Goal: Transaction & Acquisition: Purchase product/service

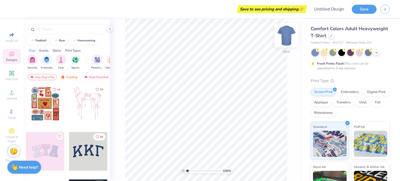
click at [290, 37] on img at bounding box center [286, 35] width 21 height 21
click at [365, 36] on div "Comfort Colors Adult Heavyweight T-Shirt" at bounding box center [350, 32] width 79 height 14
click at [333, 36] on icon at bounding box center [331, 35] width 3 height 3
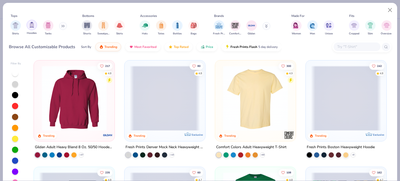
click at [31, 26] on img "filter for Hoodies" at bounding box center [32, 25] width 6 height 6
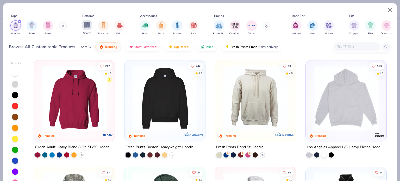
click at [88, 24] on img "filter for Shorts" at bounding box center [87, 25] width 6 height 6
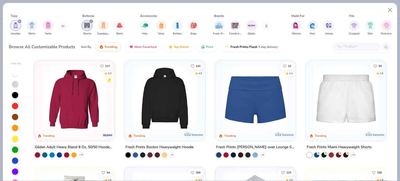
click at [17, 18] on div "Hoodies Shirts Tanks" at bounding box center [39, 27] width 60 height 19
click at [20, 19] on div "filter for Hoodies" at bounding box center [19, 21] width 5 height 5
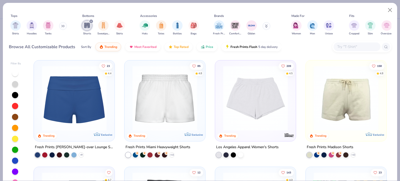
click at [91, 20] on icon "filter for Shorts" at bounding box center [91, 21] width 2 height 2
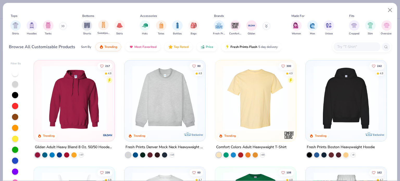
click at [98, 27] on div "Sweatpants" at bounding box center [103, 27] width 12 height 15
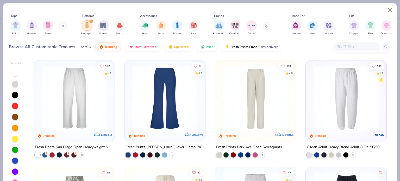
click at [88, 95] on img at bounding box center [74, 98] width 70 height 65
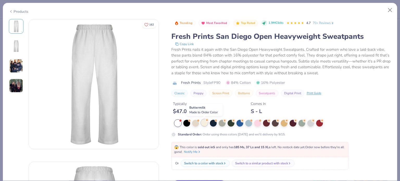
click at [203, 121] on div at bounding box center [204, 122] width 7 height 7
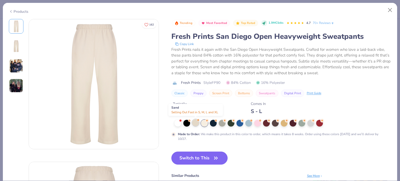
click at [196, 125] on div at bounding box center [195, 122] width 7 height 7
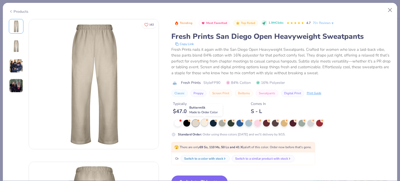
click at [206, 125] on div at bounding box center [204, 122] width 7 height 7
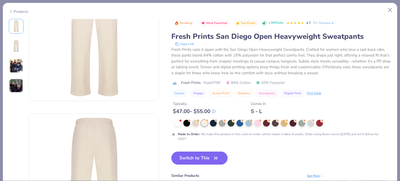
scroll to position [69, 0]
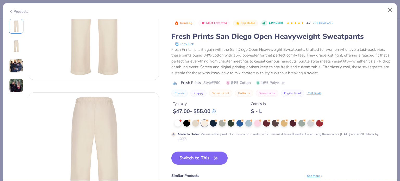
click at [199, 152] on button "Switch to This" at bounding box center [199, 158] width 57 height 13
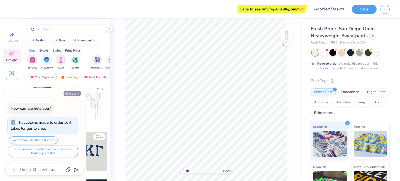
click at [77, 93] on icon "button" at bounding box center [77, 93] width 3 height 3
type textarea "x"
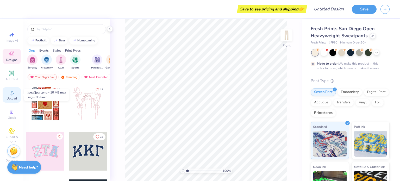
click at [12, 93] on circle at bounding box center [11, 94] width 3 height 3
click at [283, 36] on img at bounding box center [286, 35] width 21 height 21
click at [283, 36] on img at bounding box center [286, 35] width 10 height 10
click at [13, 92] on icon at bounding box center [12, 92] width 6 height 6
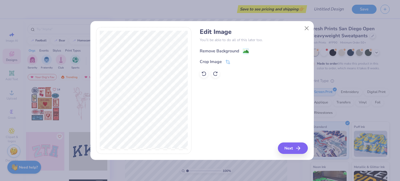
click at [228, 49] on div "Remove Background" at bounding box center [219, 51] width 39 height 6
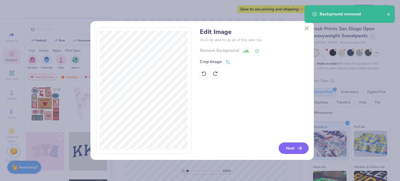
click at [300, 150] on polyline "button" at bounding box center [301, 148] width 2 height 4
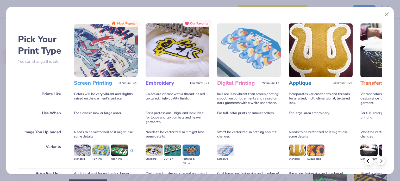
scroll to position [52, 0]
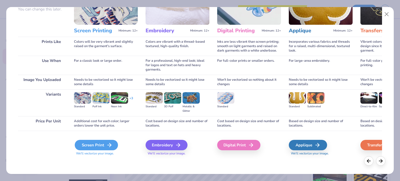
click at [100, 143] on div "Screen Print" at bounding box center [96, 145] width 43 height 10
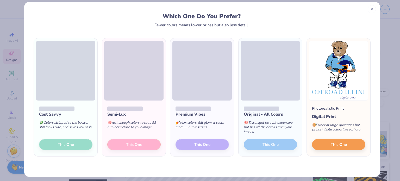
scroll to position [8, 0]
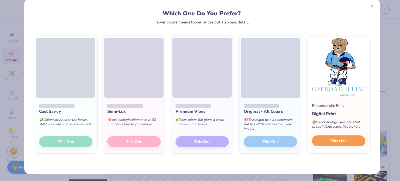
click at [351, 140] on button "This One" at bounding box center [338, 140] width 53 height 11
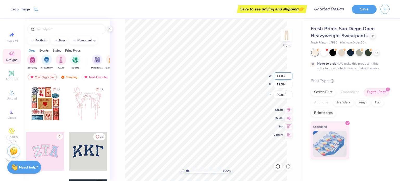
type input "0.50"
type input "7.81"
type input "8.77"
type input "21.08"
click at [278, 165] on icon at bounding box center [277, 166] width 5 height 5
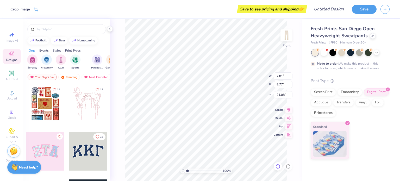
type input "4.83"
click at [292, 36] on img at bounding box center [286, 35] width 21 height 21
click at [292, 33] on img at bounding box center [286, 35] width 21 height 21
click at [371, 37] on div at bounding box center [373, 36] width 6 height 6
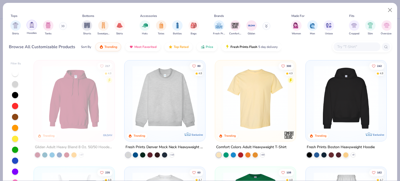
click at [34, 22] on img "filter for Hoodies" at bounding box center [32, 25] width 6 height 6
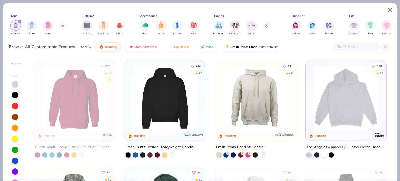
click at [172, 100] on img at bounding box center [165, 98] width 70 height 65
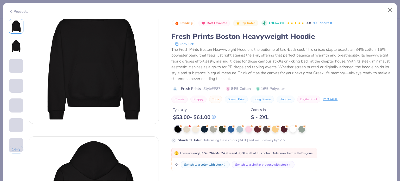
scroll to position [35, 0]
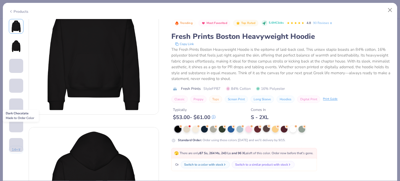
click at [264, 126] on div at bounding box center [266, 128] width 7 height 7
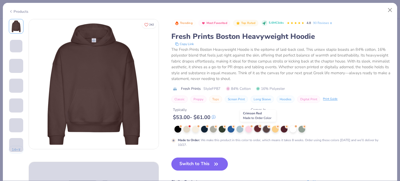
click at [256, 128] on div at bounding box center [257, 128] width 7 height 7
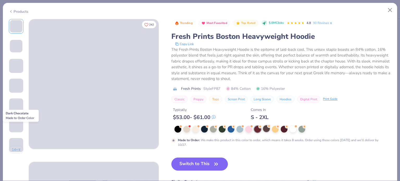
click at [218, 127] on circle at bounding box center [216, 127] width 4 height 4
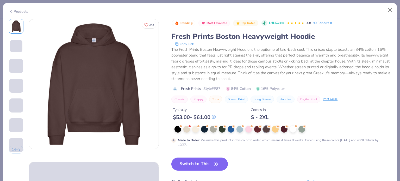
click at [212, 162] on button "Switch to This" at bounding box center [199, 164] width 57 height 13
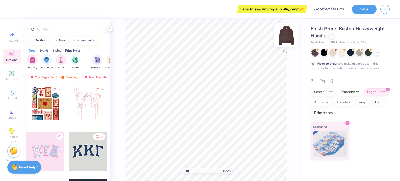
click at [286, 35] on img at bounding box center [286, 35] width 21 height 21
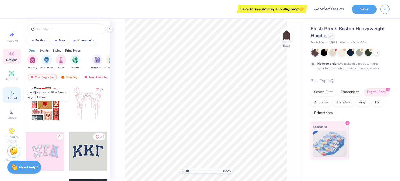
click at [13, 97] on span "Upload" at bounding box center [12, 98] width 10 height 4
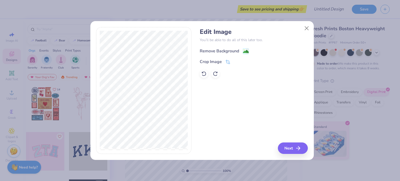
click at [216, 52] on div "Remove Background" at bounding box center [219, 51] width 39 height 6
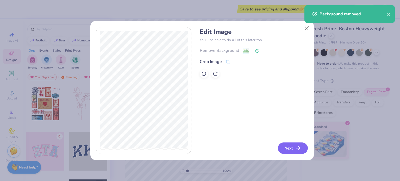
click at [294, 146] on button "Next" at bounding box center [293, 148] width 30 height 11
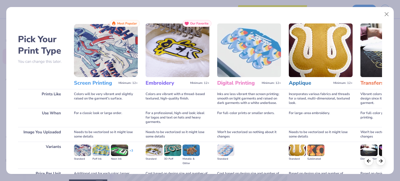
scroll to position [52, 0]
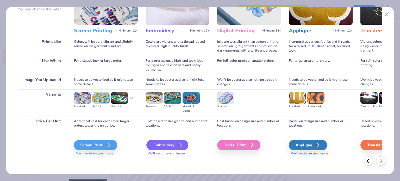
click at [172, 144] on div "Embroidery" at bounding box center [167, 145] width 42 height 10
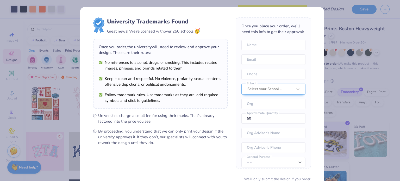
scroll to position [35, 0]
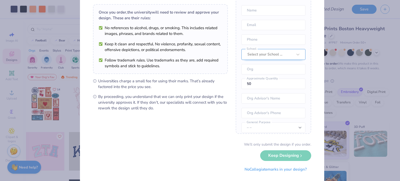
click at [253, 58] on div at bounding box center [269, 54] width 45 height 7
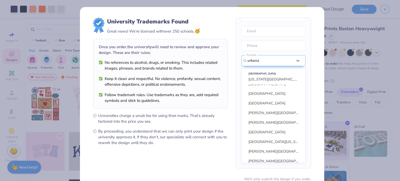
scroll to position [214, 0]
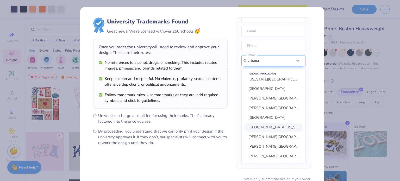
click at [268, 130] on span "University of Illinois Urbana-Champaign" at bounding box center [277, 127] width 57 height 5
type input "urbana"
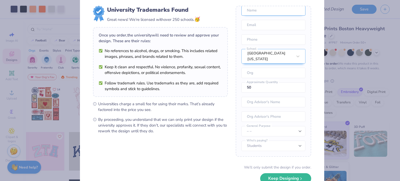
scroll to position [0, 0]
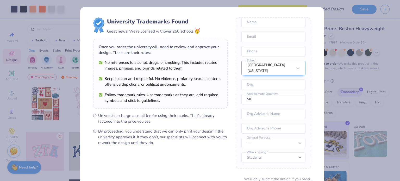
click at [309, 8] on div "University Trademarks Found Great news! We’re licensed with over 250 schools. 🥳…" at bounding box center [202, 113] width 244 height 213
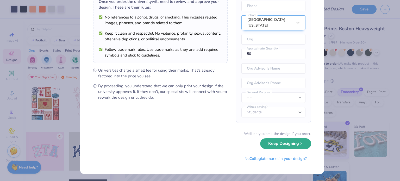
click at [290, 143] on button "Keep Designing" at bounding box center [285, 143] width 51 height 11
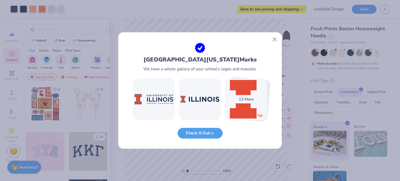
scroll to position [0, 0]
click at [276, 42] on button "Close" at bounding box center [275, 40] width 10 height 10
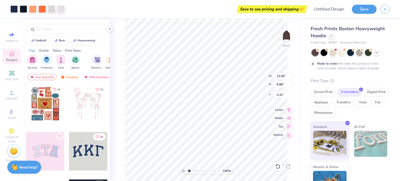
type input "1.69"
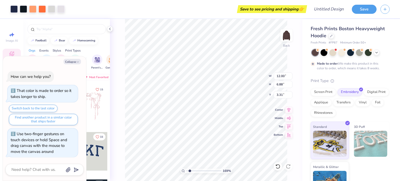
type textarea "x"
drag, startPoint x: 188, startPoint y: 171, endPoint x: 192, endPoint y: 171, distance: 4.4
type input "2.35"
click at [192, 171] on input "range" at bounding box center [203, 171] width 35 height 5
type textarea "x"
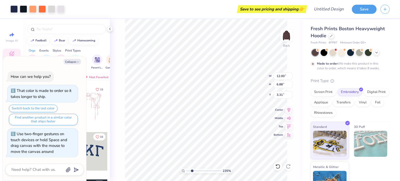
type input "5.23"
type input "3.00"
type input "7.19"
type textarea "x"
type input "6.77"
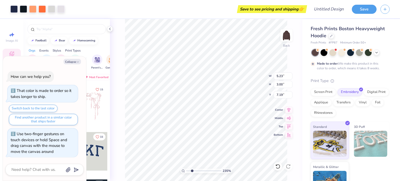
type input "3.89"
type input "6.30"
type textarea "x"
type input "2.64"
type textarea "x"
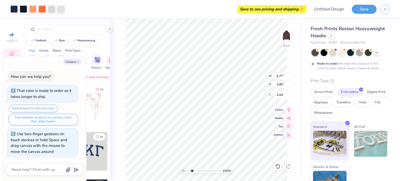
type input "3.00"
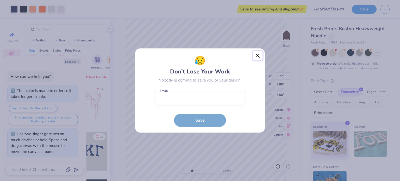
click at [256, 56] on button "Close" at bounding box center [258, 56] width 10 height 10
type textarea "x"
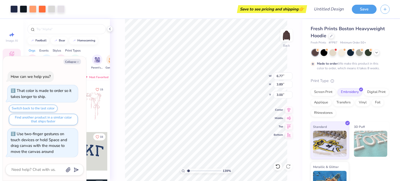
drag, startPoint x: 193, startPoint y: 170, endPoint x: 189, endPoint y: 170, distance: 3.9
type input "1.34"
click at [189, 170] on input "range" at bounding box center [203, 171] width 35 height 5
type textarea "x"
click at [196, 170] on input "range" at bounding box center [203, 171] width 35 height 5
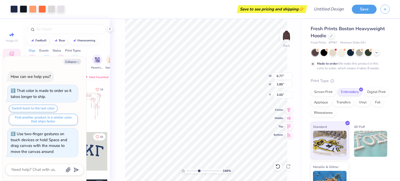
click at [199, 170] on input "range" at bounding box center [203, 171] width 35 height 5
click at [191, 171] on input "range" at bounding box center [203, 171] width 35 height 5
type input "1.69"
click at [190, 171] on input "range" at bounding box center [203, 171] width 35 height 5
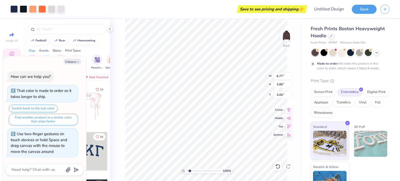
type textarea "x"
type input "4.17"
type textarea "x"
type input "2.88"
type input "1.16"
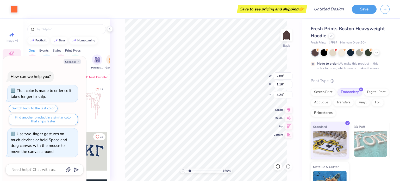
type input "4.90"
type textarea "x"
type input "6.17"
type textarea "x"
type input "5.59"
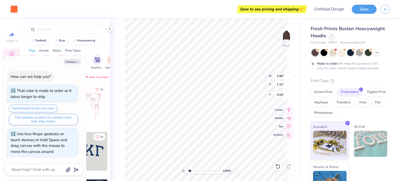
type textarea "x"
type input "6.17"
type textarea "x"
type input "4.90"
type textarea "x"
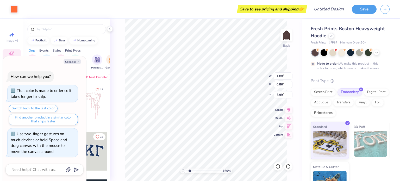
type input "3.76"
type textarea "x"
type input "3.31"
type input "1.33"
type input "4.24"
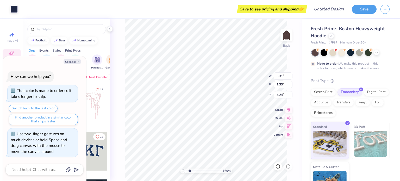
type textarea "x"
type input "2.33"
type textarea "x"
type input "4.24"
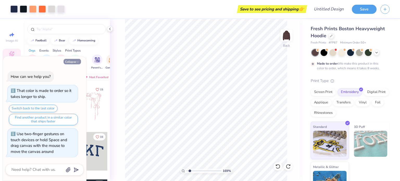
click at [73, 62] on button "Collapse" at bounding box center [72, 61] width 17 height 5
type textarea "x"
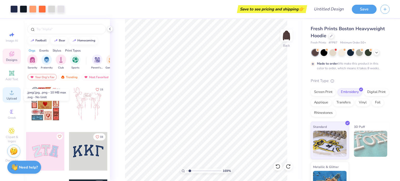
click at [11, 95] on circle at bounding box center [11, 94] width 3 height 3
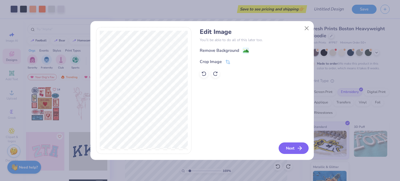
click at [300, 147] on icon "button" at bounding box center [300, 148] width 6 height 6
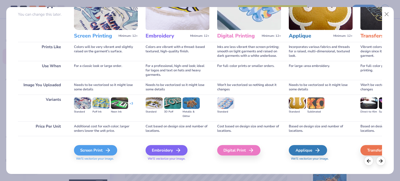
scroll to position [52, 0]
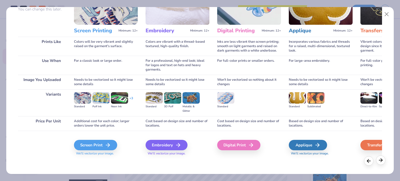
click at [382, 159] on polyline at bounding box center [382, 159] width 2 height 3
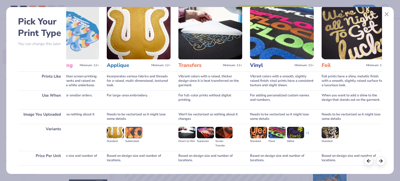
scroll to position [0, 0]
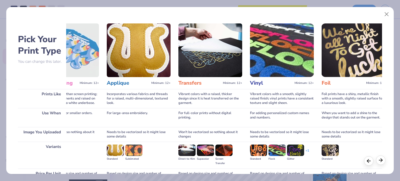
click at [381, 158] on polyline at bounding box center [382, 159] width 2 height 3
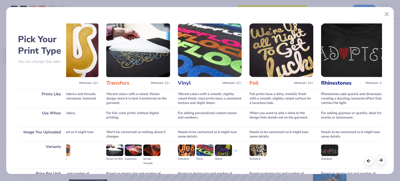
scroll to position [0, 265]
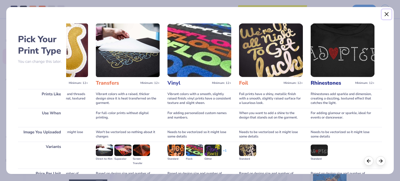
click at [385, 15] on button "Close" at bounding box center [387, 14] width 10 height 10
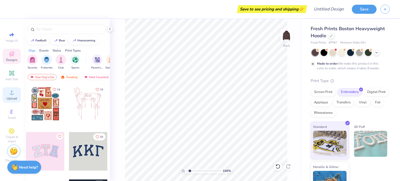
click at [18, 99] on div "Upload" at bounding box center [12, 94] width 18 height 15
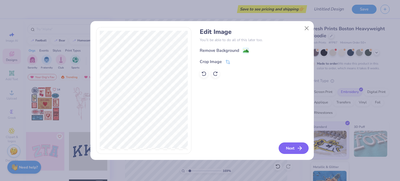
click at [301, 150] on icon "button" at bounding box center [300, 148] width 6 height 6
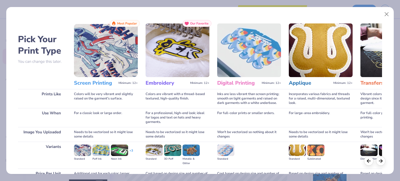
scroll to position [52, 0]
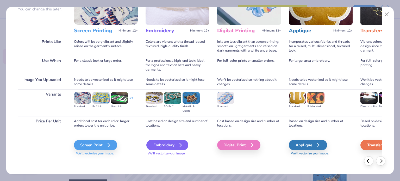
click at [182, 143] on icon at bounding box center [180, 145] width 6 height 6
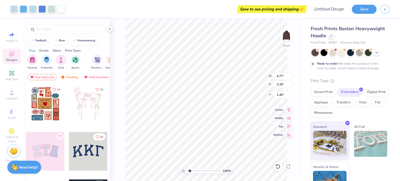
type input "4.77"
type input "3.39"
type input "3.00"
click at [287, 38] on img at bounding box center [286, 35] width 21 height 21
click at [287, 38] on img at bounding box center [286, 35] width 10 height 10
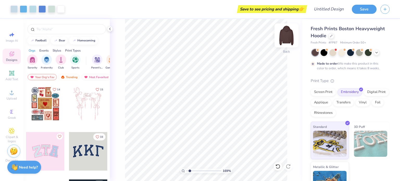
click at [284, 40] on img at bounding box center [286, 35] width 21 height 21
click at [284, 33] on img at bounding box center [286, 35] width 21 height 21
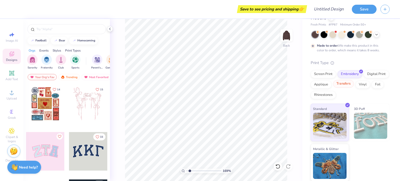
scroll to position [0, 0]
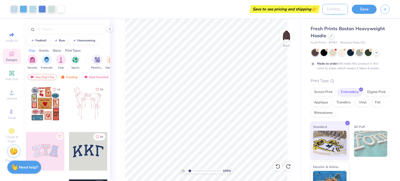
click at [332, 8] on input "Design Title" at bounding box center [336, 9] width 26 height 10
type input "teal baja car"
click at [368, 11] on button "Save" at bounding box center [364, 8] width 25 height 9
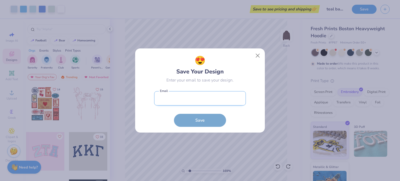
click at [182, 98] on input "email" at bounding box center [200, 98] width 92 height 14
type input "[EMAIL_ADDRESS][US_STATE][DOMAIN_NAME]"
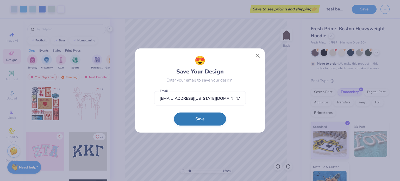
click at [208, 122] on button "Save" at bounding box center [200, 119] width 52 height 13
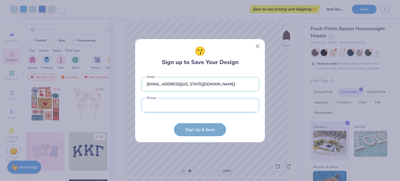
click at [182, 103] on input "tel" at bounding box center [200, 105] width 118 height 14
type input "(312) 218-8511"
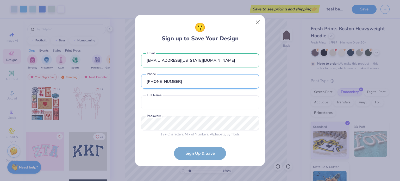
scroll to position [1, 0]
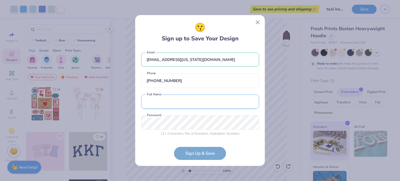
click at [181, 100] on input "text" at bounding box center [200, 102] width 118 height 14
type input "[PERSON_NAME]"
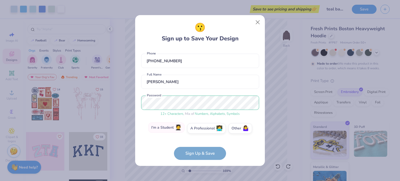
click at [165, 124] on label "I'm a Student 🧑‍🎓" at bounding box center [166, 127] width 36 height 10
click at [199, 149] on input "I'm a Student 🧑‍🎓" at bounding box center [200, 150] width 3 height 3
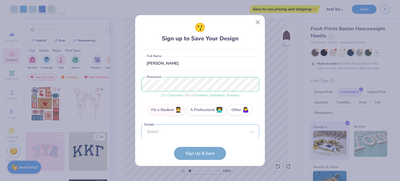
click at [193, 128] on div "Select..." at bounding box center [200, 132] width 118 height 14
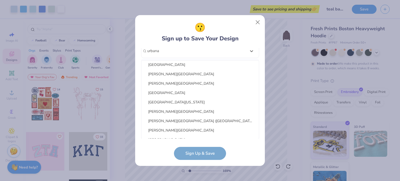
scroll to position [243, 0]
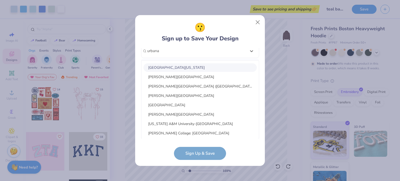
click at [200, 67] on div "[GEOGRAPHIC_DATA][US_STATE]" at bounding box center [200, 67] width 113 height 9
type input "urbana"
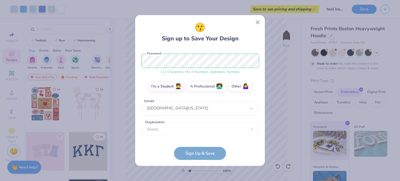
scroll to position [63, 0]
click at [209, 124] on div "option focused, 8 of 15. 15 results available. Use Up and Down to choose option…" at bounding box center [200, 169] width 118 height 95
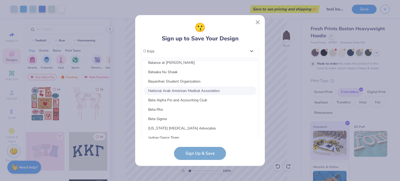
scroll to position [0, 0]
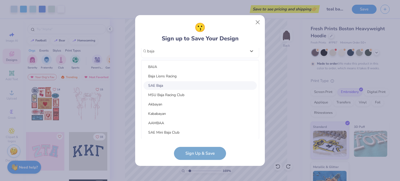
click at [174, 83] on div "SAE Baja" at bounding box center [200, 85] width 113 height 9
type input "baja"
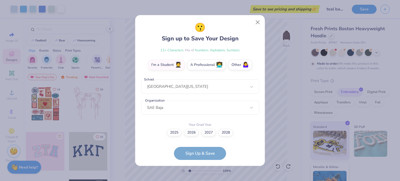
scroll to position [84, 0]
click at [212, 132] on label "2027" at bounding box center [208, 131] width 15 height 7
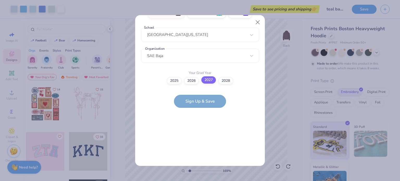
scroll to position [0, 0]
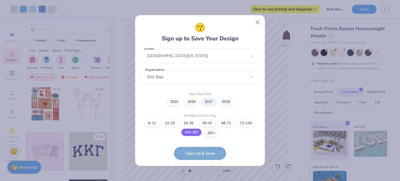
click at [192, 134] on label "144-287" at bounding box center [191, 132] width 20 height 7
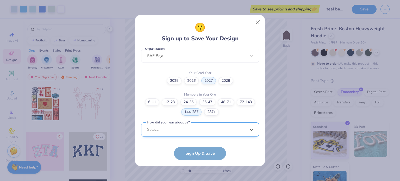
click at [226, 127] on div "option Word of Mouth focused, 8 of 15. 15 results available. Use Up and Down to…" at bounding box center [200, 169] width 118 height 95
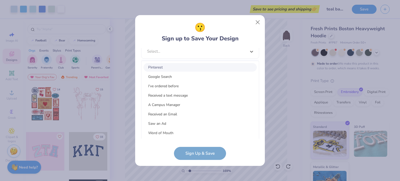
click at [190, 69] on div "Pinterest" at bounding box center [200, 67] width 113 height 9
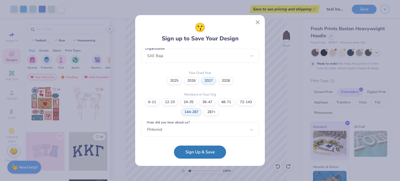
click at [210, 151] on button "Sign Up & Save" at bounding box center [200, 152] width 52 height 13
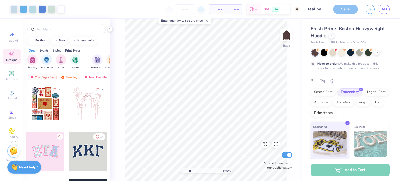
click at [199, 9] on div at bounding box center [200, 9] width 7 height 7
click at [158, 9] on div "50" at bounding box center [164, 8] width 39 height 9
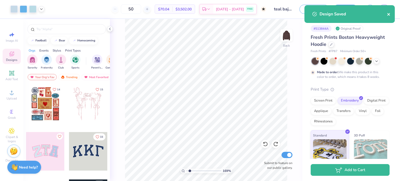
click at [388, 13] on icon "close" at bounding box center [389, 14] width 4 height 4
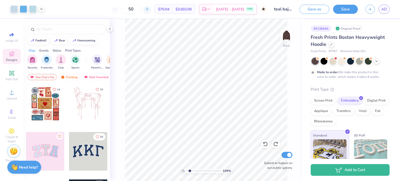
click at [149, 9] on icon at bounding box center [147, 9] width 4 height 4
drag, startPoint x: 142, startPoint y: 9, endPoint x: 131, endPoint y: 8, distance: 10.5
click at [131, 8] on input "51" at bounding box center [131, 8] width 20 height 9
type input "100"
click at [13, 112] on icon at bounding box center [12, 112] width 6 height 6
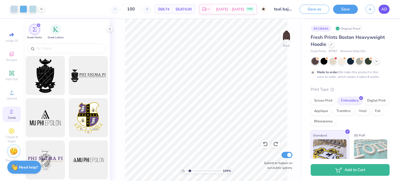
click at [388, 7] on link "AD" at bounding box center [384, 9] width 11 height 9
click at [370, 8] on icon "button" at bounding box center [370, 8] width 4 height 4
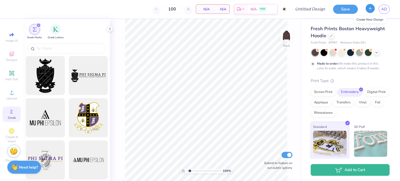
click at [371, 10] on icon "button" at bounding box center [370, 8] width 4 height 4
click at [330, 37] on div at bounding box center [332, 36] width 6 height 6
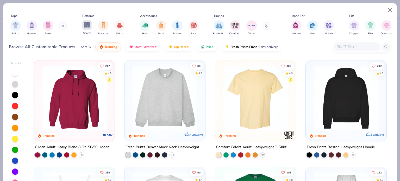
click at [88, 25] on img "filter for Shorts" at bounding box center [87, 25] width 6 height 6
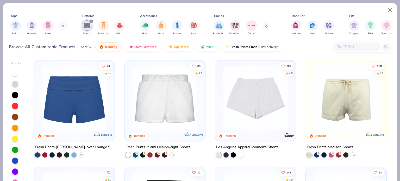
click at [341, 91] on img at bounding box center [346, 98] width 70 height 65
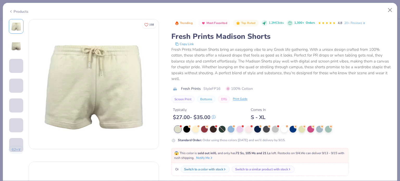
scroll to position [104, 0]
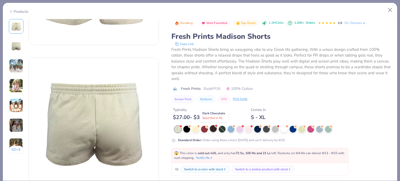
click at [213, 128] on div at bounding box center [213, 128] width 7 height 7
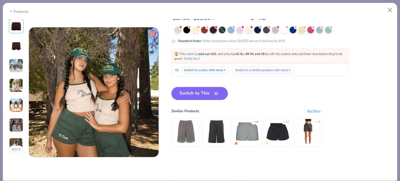
scroll to position [834, 0]
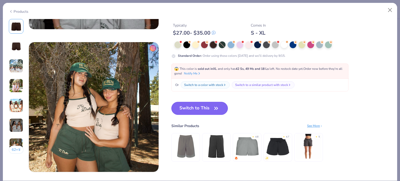
click at [210, 105] on button "Switch to This" at bounding box center [199, 108] width 57 height 13
type textarea "x"
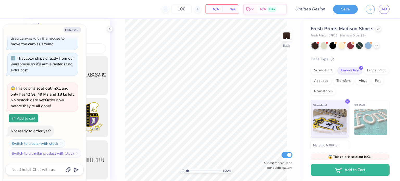
drag, startPoint x: 190, startPoint y: 170, endPoint x: 175, endPoint y: 170, distance: 14.6
type input "1"
click at [186, 170] on input "range" at bounding box center [203, 171] width 35 height 5
click at [75, 32] on button "Collapse" at bounding box center [72, 29] width 17 height 5
type textarea "x"
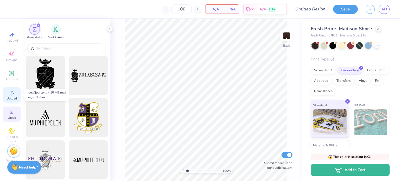
click at [8, 95] on div "Upload" at bounding box center [12, 94] width 18 height 15
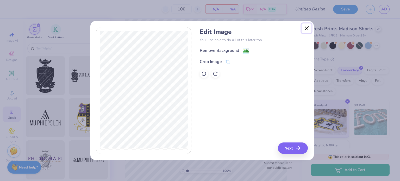
click at [311, 30] on button "Close" at bounding box center [307, 28] width 10 height 10
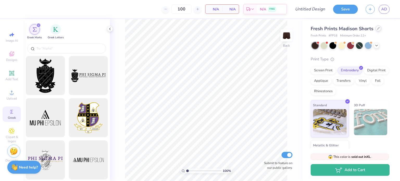
click at [377, 27] on icon at bounding box center [378, 28] width 3 height 3
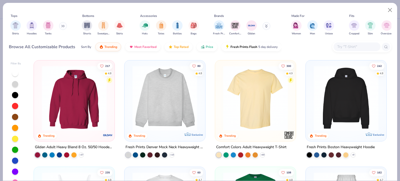
click at [78, 82] on img at bounding box center [74, 98] width 70 height 65
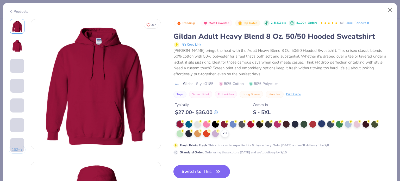
click at [325, 123] on div at bounding box center [321, 123] width 7 height 7
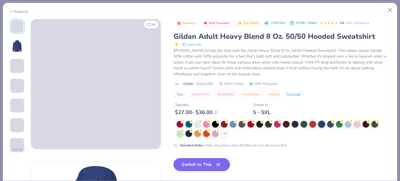
click at [220, 163] on icon "button" at bounding box center [218, 164] width 7 height 7
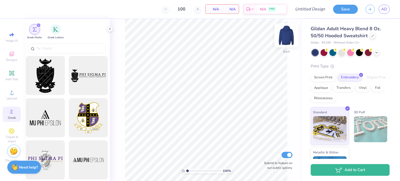
click at [287, 32] on img at bounding box center [286, 35] width 21 height 21
click at [370, 34] on div at bounding box center [373, 36] width 6 height 6
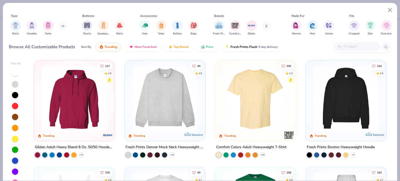
click at [93, 100] on img at bounding box center [74, 98] width 70 height 65
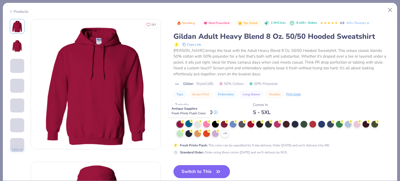
click at [190, 124] on div at bounding box center [188, 123] width 7 height 7
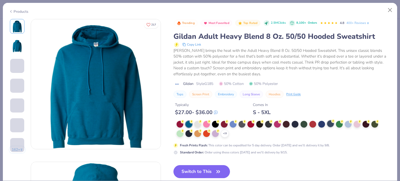
click at [329, 123] on div at bounding box center [330, 123] width 7 height 7
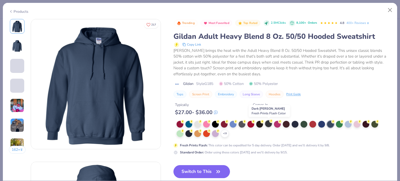
click at [270, 123] on div at bounding box center [268, 123] width 7 height 7
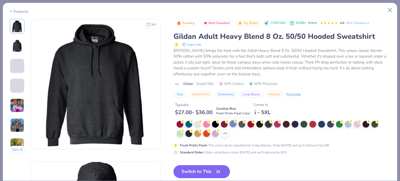
click at [233, 123] on div at bounding box center [233, 123] width 7 height 7
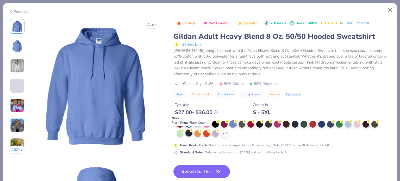
click at [190, 131] on icon at bounding box center [192, 131] width 4 height 4
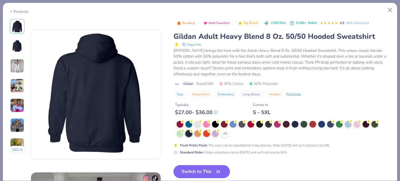
scroll to position [139, 0]
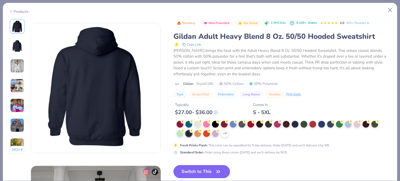
click at [223, 168] on button "Switch to This" at bounding box center [202, 171] width 57 height 13
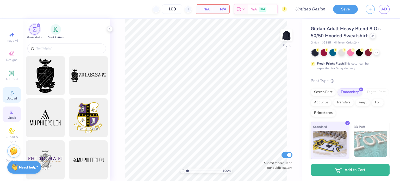
click at [15, 94] on icon at bounding box center [12, 92] width 6 height 6
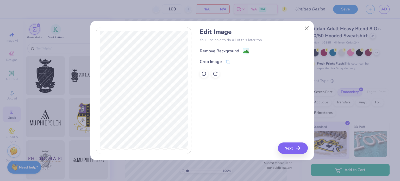
click at [225, 51] on div "Remove Background" at bounding box center [219, 51] width 39 height 6
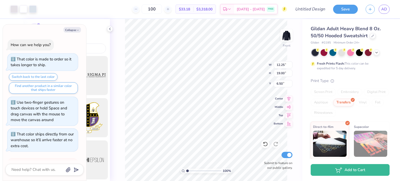
scroll to position [264, 0]
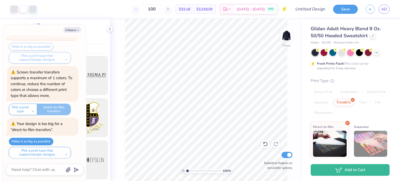
type textarea "x"
type input "2.47"
click at [193, 171] on input "range" at bounding box center [203, 171] width 35 height 5
type textarea "x"
drag, startPoint x: 193, startPoint y: 171, endPoint x: 184, endPoint y: 170, distance: 9.0
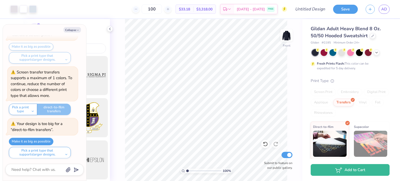
type input "1"
click at [186, 170] on input "range" at bounding box center [203, 171] width 35 height 5
click at [378, 50] on icon at bounding box center [377, 52] width 4 height 4
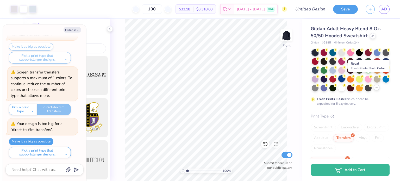
click at [345, 78] on div at bounding box center [341, 78] width 7 height 7
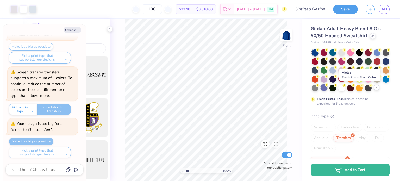
click at [329, 86] on icon at bounding box center [327, 85] width 4 height 4
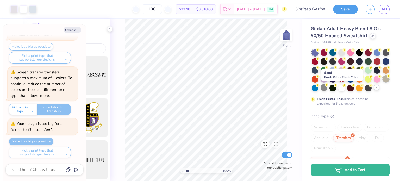
click at [383, 82] on div at bounding box center [386, 78] width 7 height 7
click at [374, 82] on div at bounding box center [377, 78] width 7 height 7
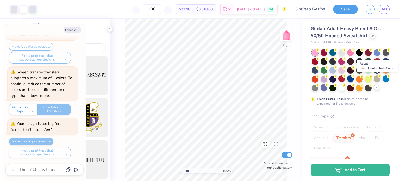
click at [355, 77] on icon at bounding box center [353, 76] width 4 height 4
click at [345, 78] on div at bounding box center [341, 78] width 7 height 7
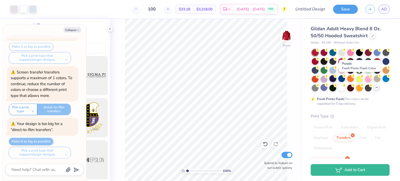
click at [336, 79] on div at bounding box center [333, 78] width 7 height 7
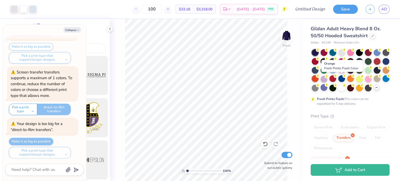
click at [319, 78] on div at bounding box center [315, 78] width 7 height 7
click at [319, 79] on div at bounding box center [315, 78] width 7 height 7
click at [383, 73] on div at bounding box center [386, 69] width 7 height 7
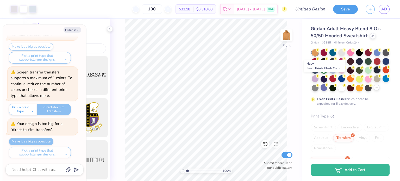
click at [374, 73] on div at bounding box center [377, 69] width 7 height 7
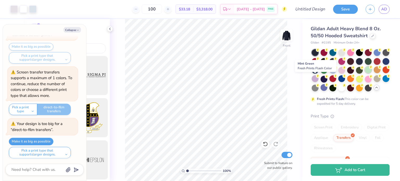
click at [365, 73] on div at bounding box center [368, 69] width 7 height 7
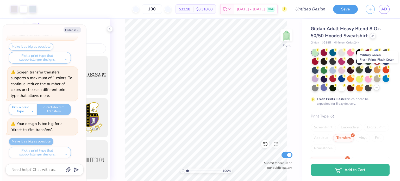
click at [363, 70] on div at bounding box center [359, 69] width 7 height 7
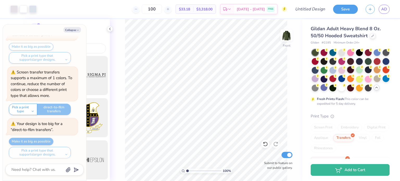
click at [354, 69] on div at bounding box center [350, 69] width 7 height 7
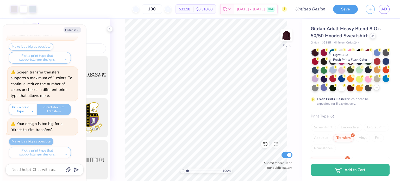
click at [336, 71] on div at bounding box center [333, 69] width 7 height 7
click at [327, 70] on div at bounding box center [324, 69] width 7 height 7
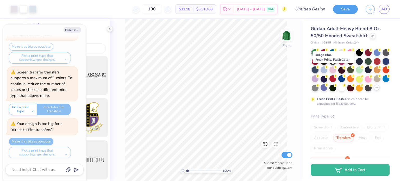
click at [319, 70] on div at bounding box center [315, 69] width 7 height 7
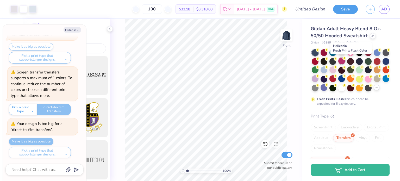
click at [345, 61] on div at bounding box center [341, 61] width 7 height 7
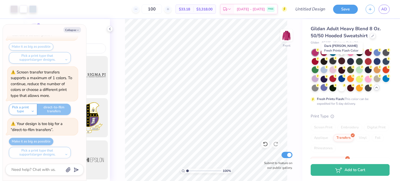
click at [336, 61] on div at bounding box center [333, 61] width 7 height 7
click at [327, 61] on div at bounding box center [324, 61] width 7 height 7
click at [320, 59] on icon at bounding box center [318, 59] width 4 height 4
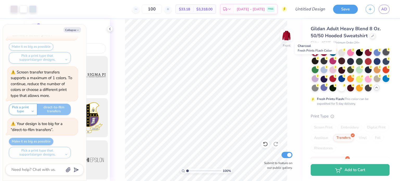
click at [383, 55] on div at bounding box center [386, 52] width 7 height 7
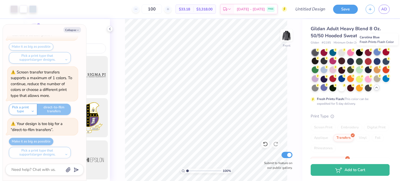
click at [375, 50] on div at bounding box center [377, 52] width 7 height 7
click at [369, 52] on div at bounding box center [368, 52] width 7 height 7
click at [359, 52] on div at bounding box center [359, 52] width 7 height 7
click at [349, 53] on div at bounding box center [350, 52] width 7 height 7
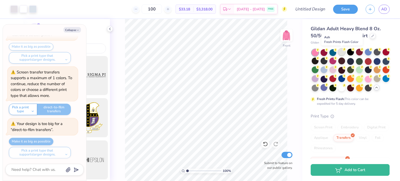
click at [343, 51] on div at bounding box center [341, 52] width 7 height 7
click at [333, 52] on div at bounding box center [333, 52] width 7 height 7
click at [319, 60] on div at bounding box center [315, 61] width 7 height 7
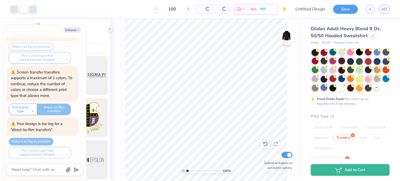
type textarea "x"
click at [195, 170] on input "range" at bounding box center [203, 171] width 35 height 5
click at [192, 170] on input "range" at bounding box center [203, 171] width 35 height 5
drag, startPoint x: 193, startPoint y: 171, endPoint x: 179, endPoint y: 171, distance: 13.5
type input "1"
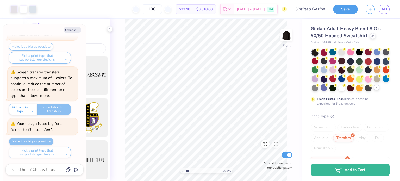
click at [186, 171] on input "range" at bounding box center [203, 171] width 35 height 5
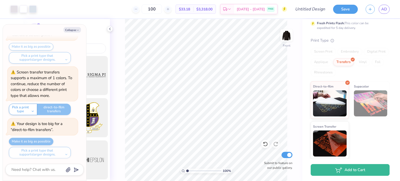
scroll to position [84, 0]
click at [325, 144] on img at bounding box center [330, 143] width 34 height 26
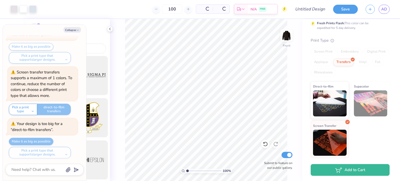
scroll to position [315, 0]
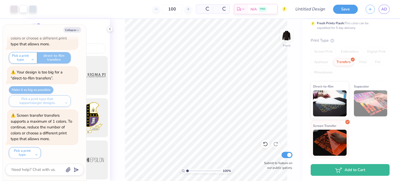
type textarea "x"
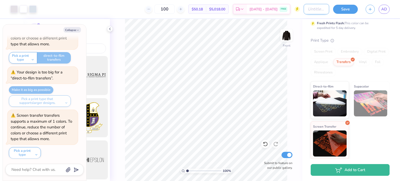
click at [312, 9] on input "Design Title" at bounding box center [317, 9] width 26 height 10
type input "t"
type textarea "x"
type input "tr"
type textarea "x"
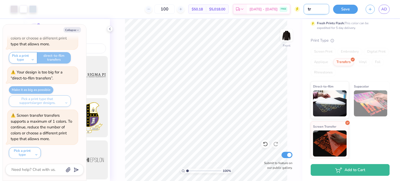
type input "tra"
type textarea "x"
type input "trac"
type textarea "x"
type input "track"
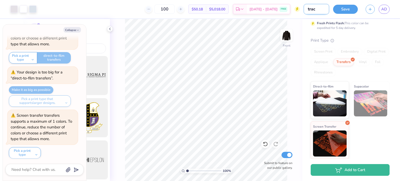
type textarea "x"
type input "track"
type textarea "x"
type input "track h"
type textarea "x"
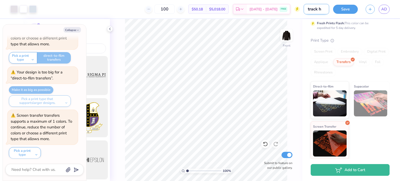
type input "track ho"
type textarea "x"
type input "track hoo"
type textarea "x"
type input "track hood"
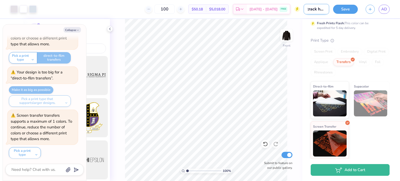
type textarea "x"
type input "track hoodi"
type textarea "x"
type input "track hoodie"
type textarea "x"
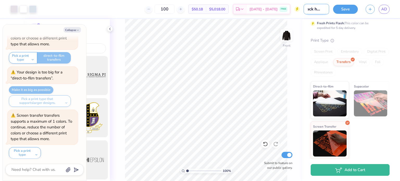
scroll to position [0, 7]
type input "track hoodie"
click at [349, 8] on button "Save" at bounding box center [345, 8] width 25 height 9
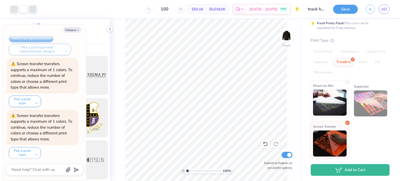
click at [338, 95] on img at bounding box center [330, 103] width 34 height 26
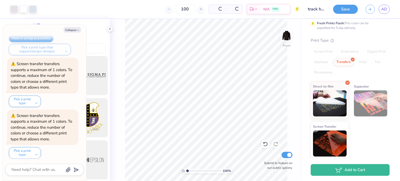
type textarea "x"
drag, startPoint x: 175, startPoint y: 9, endPoint x: 159, endPoint y: 8, distance: 15.4
click at [159, 8] on div "100" at bounding box center [164, 8] width 39 height 9
type input "50"
click at [122, 6] on div "50 $35.61 Per Item $1,780.50 Total Est. Delivery Sep 12 - 15 FREE" at bounding box center [169, 9] width 259 height 18
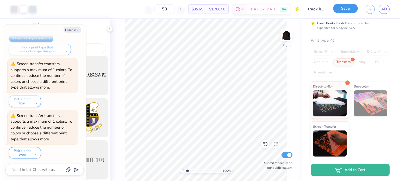
click at [350, 9] on button "Save" at bounding box center [345, 8] width 25 height 9
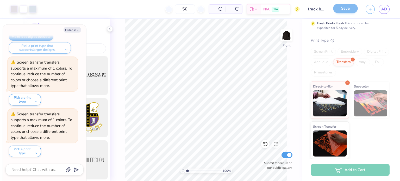
scroll to position [358, 0]
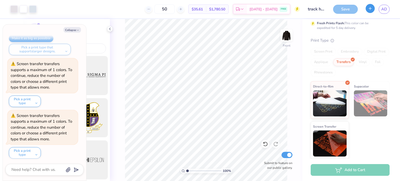
click at [371, 7] on icon "button" at bounding box center [370, 8] width 4 height 4
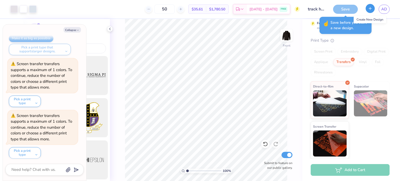
type textarea "x"
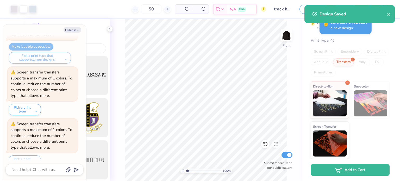
scroll to position [367, 0]
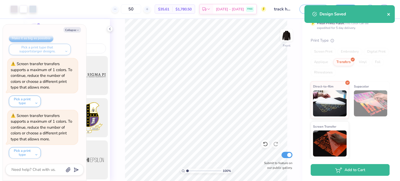
click at [388, 13] on icon "close" at bounding box center [389, 14] width 4 height 4
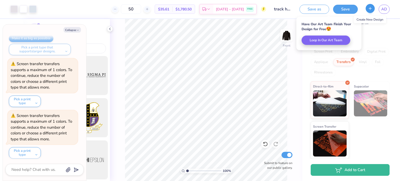
scroll to position [93, 0]
click at [370, 10] on icon "button" at bounding box center [370, 8] width 4 height 4
type textarea "x"
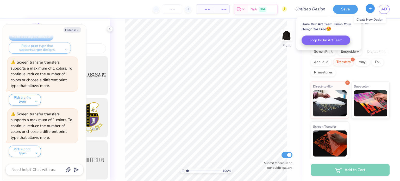
scroll to position [358, 0]
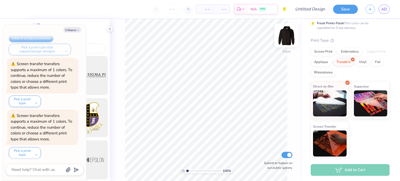
click at [286, 40] on img at bounding box center [286, 35] width 21 height 21
click at [286, 40] on img at bounding box center [286, 35] width 10 height 10
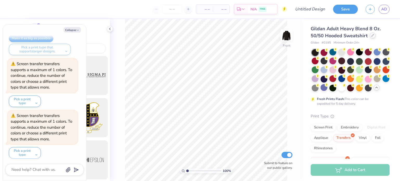
click at [370, 37] on div at bounding box center [373, 36] width 6 height 6
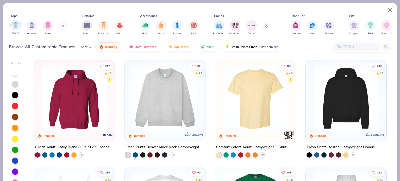
click at [16, 25] on img "filter for Shirts" at bounding box center [16, 25] width 6 height 6
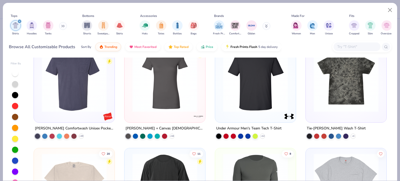
scroll to position [729, 0]
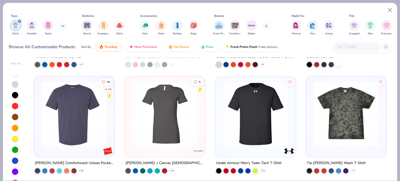
click at [341, 109] on img at bounding box center [346, 114] width 70 height 65
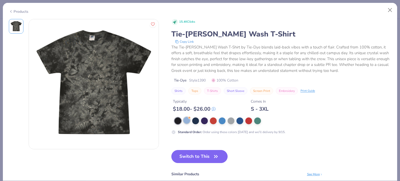
click at [187, 120] on div at bounding box center [186, 120] width 7 height 7
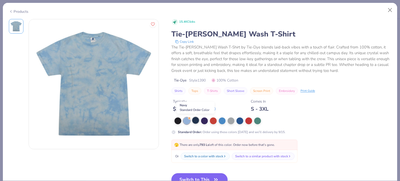
click at [197, 120] on div at bounding box center [195, 120] width 7 height 7
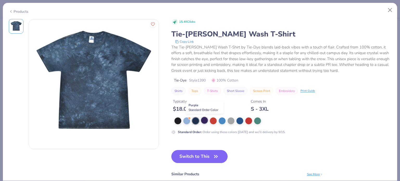
click at [205, 120] on div at bounding box center [204, 120] width 7 height 7
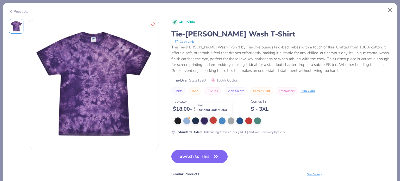
click at [215, 121] on div at bounding box center [213, 120] width 7 height 7
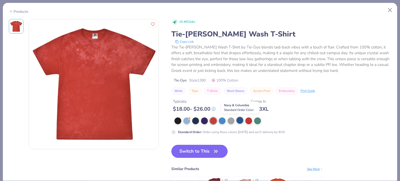
click at [239, 119] on div at bounding box center [240, 120] width 7 height 7
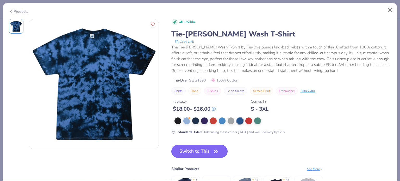
click at [209, 149] on button "Switch to This" at bounding box center [199, 151] width 57 height 13
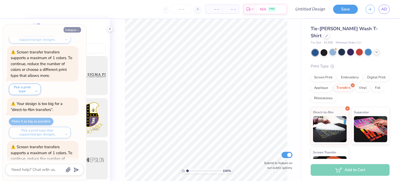
scroll to position [254, 0]
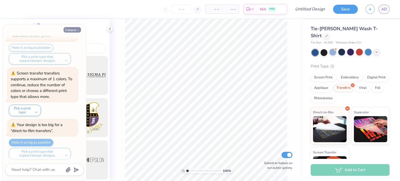
click at [69, 28] on button "Collapse" at bounding box center [72, 29] width 17 height 5
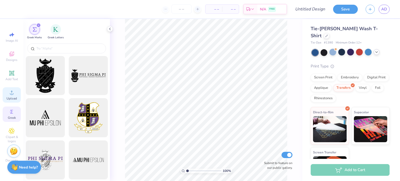
click at [13, 94] on icon at bounding box center [12, 93] width 4 height 4
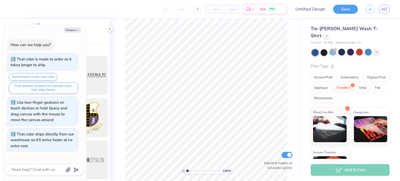
scroll to position [394, 0]
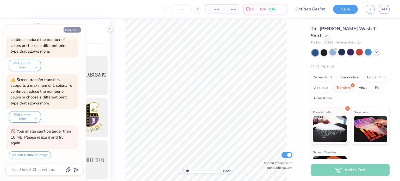
click at [78, 29] on icon "button" at bounding box center [77, 30] width 3 height 3
type textarea "x"
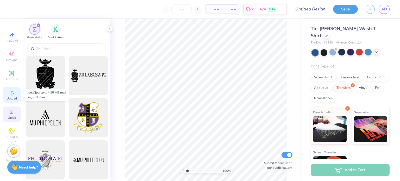
click at [13, 95] on circle at bounding box center [11, 94] width 3 height 3
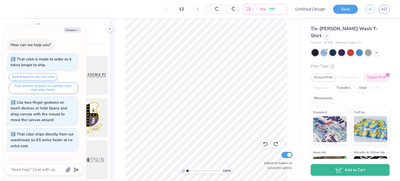
scroll to position [446, 0]
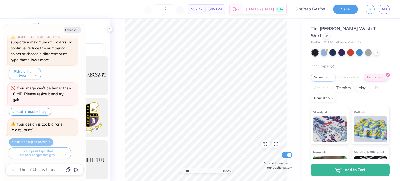
drag, startPoint x: 175, startPoint y: 9, endPoint x: 161, endPoint y: 8, distance: 13.6
click at [161, 8] on div "12" at bounding box center [164, 8] width 39 height 9
type textarea "x"
click at [174, 8] on input "12" at bounding box center [164, 8] width 20 height 9
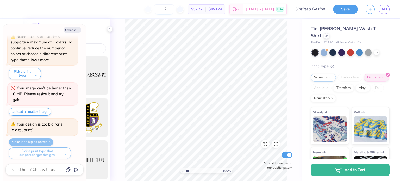
click at [174, 8] on input "12" at bounding box center [164, 8] width 20 height 9
click at [174, 9] on input "12" at bounding box center [164, 8] width 20 height 9
drag, startPoint x: 173, startPoint y: 10, endPoint x: 162, endPoint y: 10, distance: 11.2
click at [162, 10] on input "12" at bounding box center [164, 8] width 20 height 9
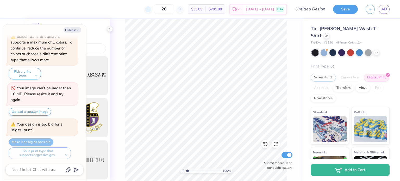
click at [152, 10] on div at bounding box center [148, 9] width 7 height 7
type input "19"
click at [330, 33] on div at bounding box center [327, 36] width 6 height 6
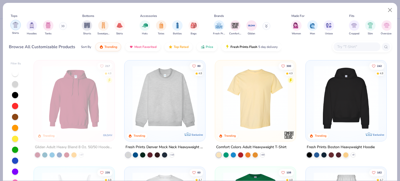
click at [15, 26] on img "filter for Shirts" at bounding box center [16, 25] width 6 height 6
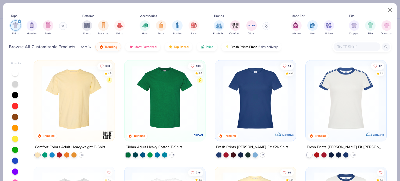
click at [75, 96] on img at bounding box center [74, 98] width 70 height 65
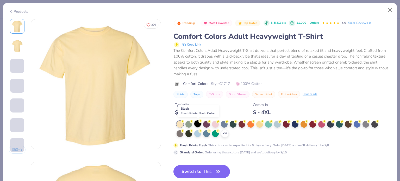
click at [198, 122] on div at bounding box center [197, 123] width 7 height 7
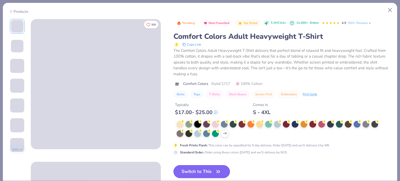
click at [215, 171] on button "Switch to This" at bounding box center [202, 171] width 57 height 13
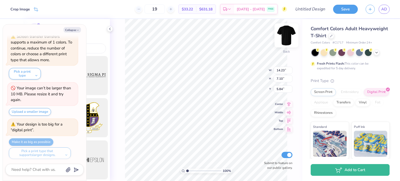
click at [289, 36] on img at bounding box center [286, 35] width 21 height 21
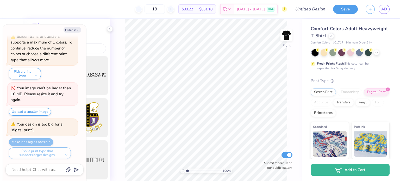
type textarea "x"
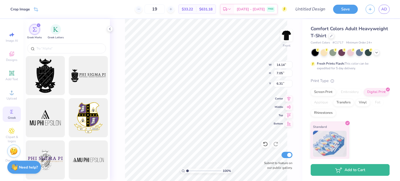
type input "14.14"
type input "7.05"
type input "6.31"
type input "13.43"
type input "6.70"
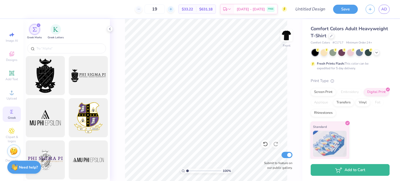
click at [173, 8] on icon at bounding box center [171, 9] width 4 height 4
type input "20"
click at [333, 36] on icon at bounding box center [331, 35] width 3 height 3
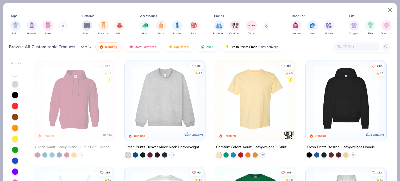
click at [57, 25] on div "Shirts Hoodies Tanks" at bounding box center [39, 27] width 60 height 19
click at [64, 25] on icon at bounding box center [62, 26] width 3 height 3
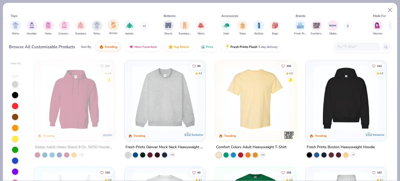
click at [117, 24] on div "filter for Jerseys" at bounding box center [113, 25] width 10 height 10
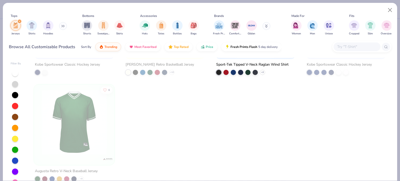
scroll to position [120, 0]
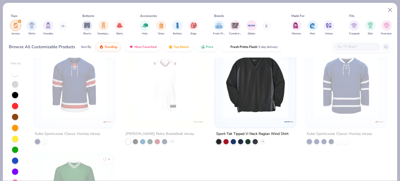
click at [263, 102] on img at bounding box center [255, 84] width 70 height 65
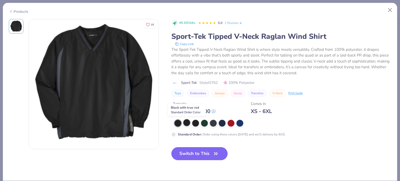
click at [187, 123] on div at bounding box center [186, 122] width 7 height 7
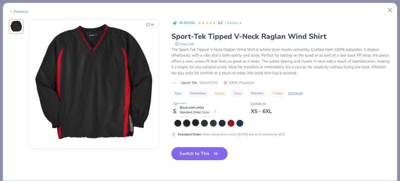
click at [196, 125] on div at bounding box center [195, 122] width 7 height 7
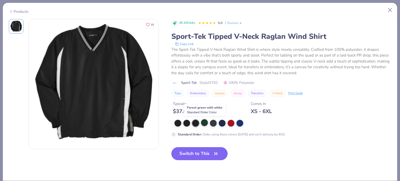
click at [202, 122] on div at bounding box center [204, 122] width 7 height 7
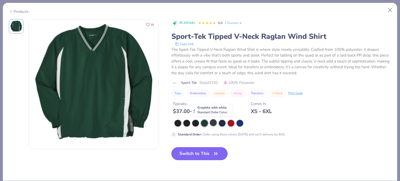
click at [212, 122] on div at bounding box center [213, 122] width 7 height 7
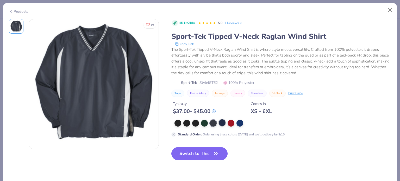
click at [220, 122] on div at bounding box center [222, 122] width 7 height 7
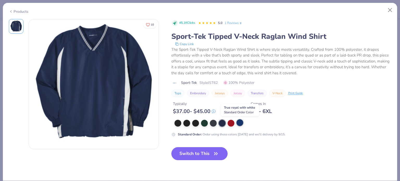
click at [241, 122] on div at bounding box center [240, 122] width 7 height 7
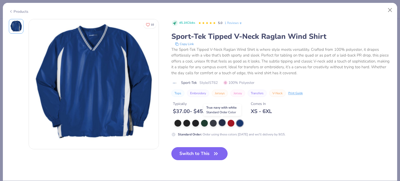
click at [221, 122] on div at bounding box center [222, 122] width 7 height 7
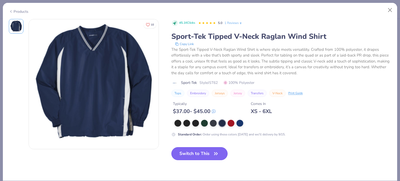
click at [216, 155] on icon "button" at bounding box center [215, 153] width 7 height 7
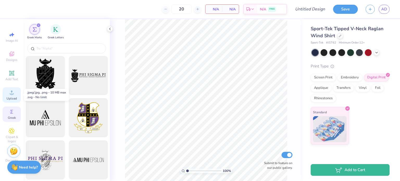
click at [12, 96] on div "Upload" at bounding box center [12, 94] width 18 height 15
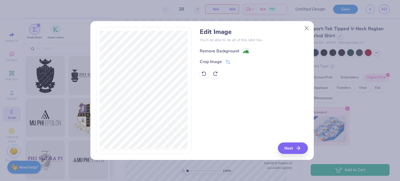
click at [226, 53] on div "Remove Background" at bounding box center [219, 51] width 39 height 6
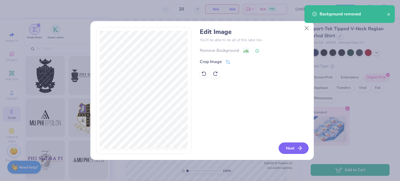
click at [303, 151] on icon "button" at bounding box center [300, 148] width 6 height 6
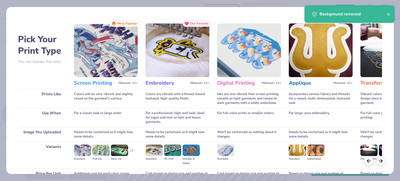
scroll to position [52, 0]
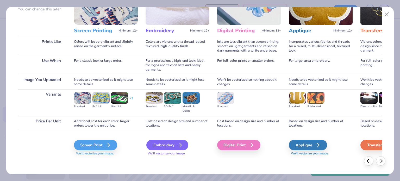
click at [171, 143] on div "Embroidery" at bounding box center [167, 145] width 42 height 10
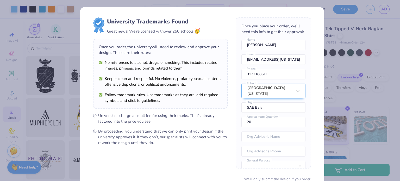
scroll to position [27, 0]
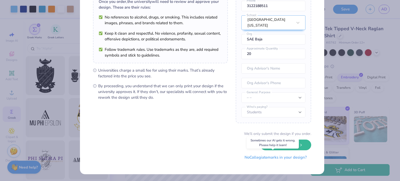
click at [274, 157] on button "No Collegiate marks in your design?" at bounding box center [275, 157] width 71 height 11
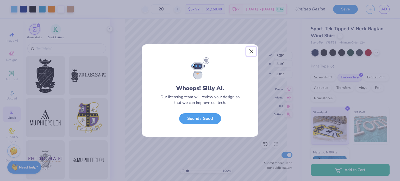
click at [249, 51] on button "Close" at bounding box center [251, 52] width 10 height 10
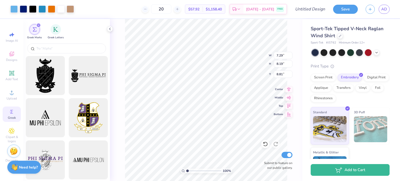
type input "1.73"
click at [339, 36] on icon at bounding box center [340, 35] width 2 height 2
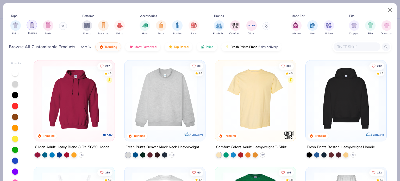
click at [30, 26] on img "filter for Hoodies" at bounding box center [32, 25] width 6 height 6
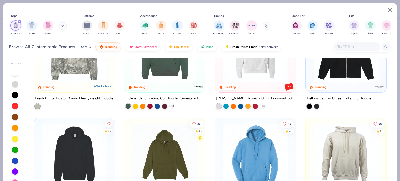
scroll to position [208, 0]
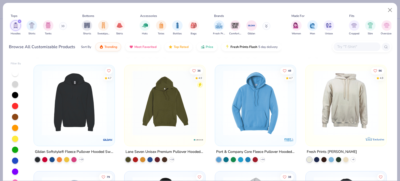
click at [90, 95] on img at bounding box center [74, 102] width 70 height 65
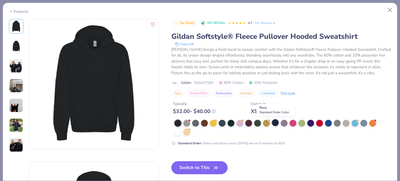
click at [274, 122] on div at bounding box center [275, 122] width 7 height 7
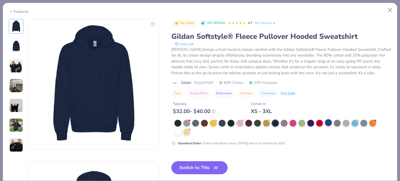
click at [330, 124] on div at bounding box center [328, 122] width 7 height 7
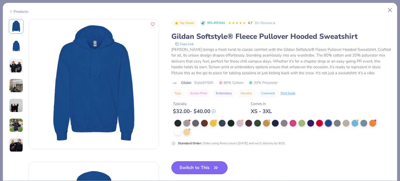
scroll to position [208, 0]
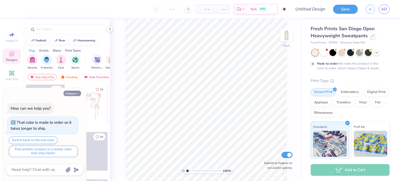
click at [69, 95] on button "Collapse" at bounding box center [72, 93] width 17 height 5
type textarea "x"
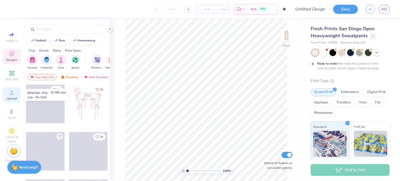
click at [12, 89] on icon at bounding box center [12, 92] width 6 height 6
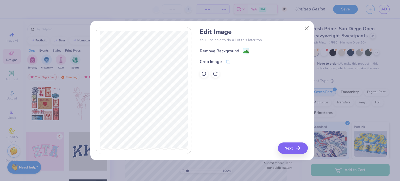
click at [222, 52] on div "Remove Background" at bounding box center [219, 51] width 39 height 6
click at [300, 151] on icon "button" at bounding box center [300, 148] width 6 height 6
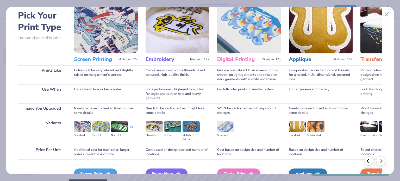
scroll to position [52, 0]
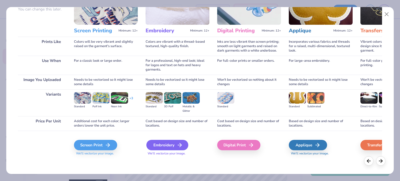
click at [177, 147] on icon at bounding box center [180, 145] width 6 height 6
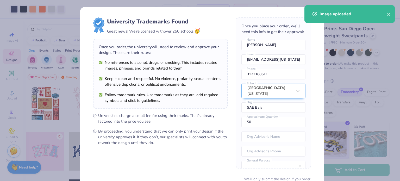
click at [224, 52] on body "Art colors – – Per Item – – Total Est. Delivery N/A FREE Design Title Save AD I…" at bounding box center [200, 90] width 400 height 181
type input "3.90"
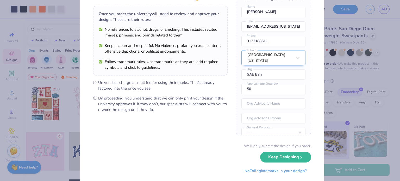
scroll to position [45, 0]
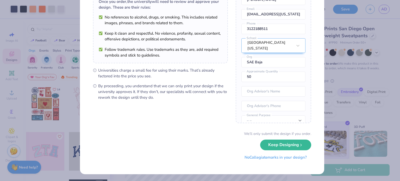
click at [262, 157] on button "No Collegiate marks in your design?" at bounding box center [275, 157] width 71 height 11
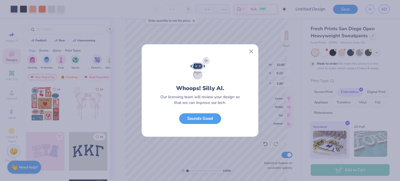
scroll to position [0, 0]
click at [248, 53] on button "Close" at bounding box center [251, 52] width 10 height 10
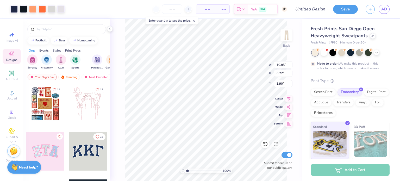
type input "7.13"
type input "4.09"
type input "4.12"
click at [189, 9] on icon at bounding box center [189, 9] width 4 height 4
type input "50"
